Goal: Check status: Check status

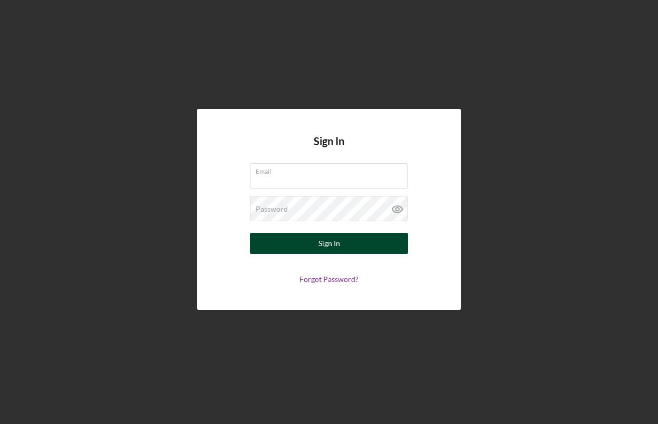
type input "[EMAIL_ADDRESS][DOMAIN_NAME]"
click at [388, 249] on button "Sign In" at bounding box center [329, 243] width 158 height 21
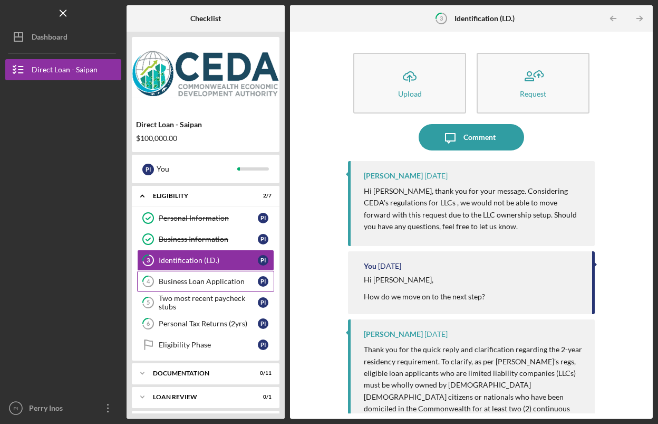
click at [182, 282] on div "Business Loan Application" at bounding box center [208, 281] width 99 height 8
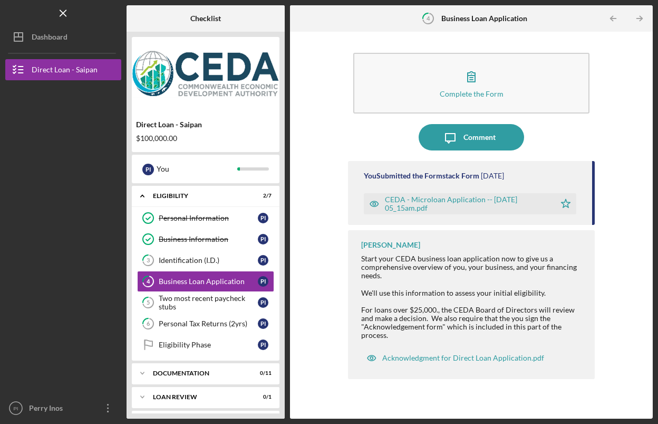
click at [493, 201] on div "CEDA - Microloan Application -- [DATE] 05_15am.pdf" at bounding box center [467, 203] width 165 height 17
